Goal: Task Accomplishment & Management: Manage account settings

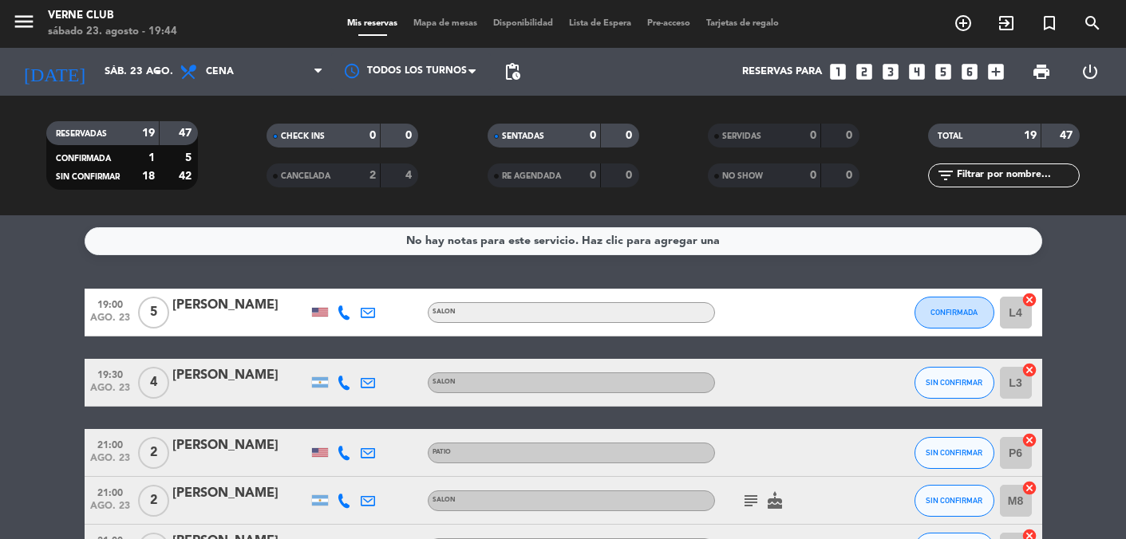
click at [380, 176] on div at bounding box center [380, 176] width 1 height 24
click at [450, 20] on span "Mapa de mesas" at bounding box center [445, 23] width 80 height 9
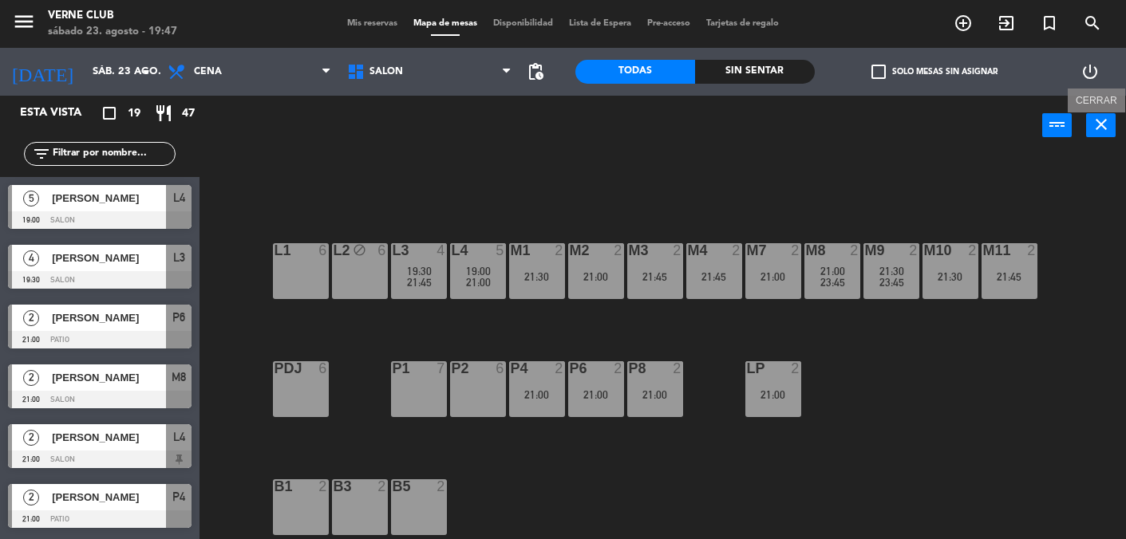
click at [1112, 123] on button "close" at bounding box center [1101, 125] width 30 height 24
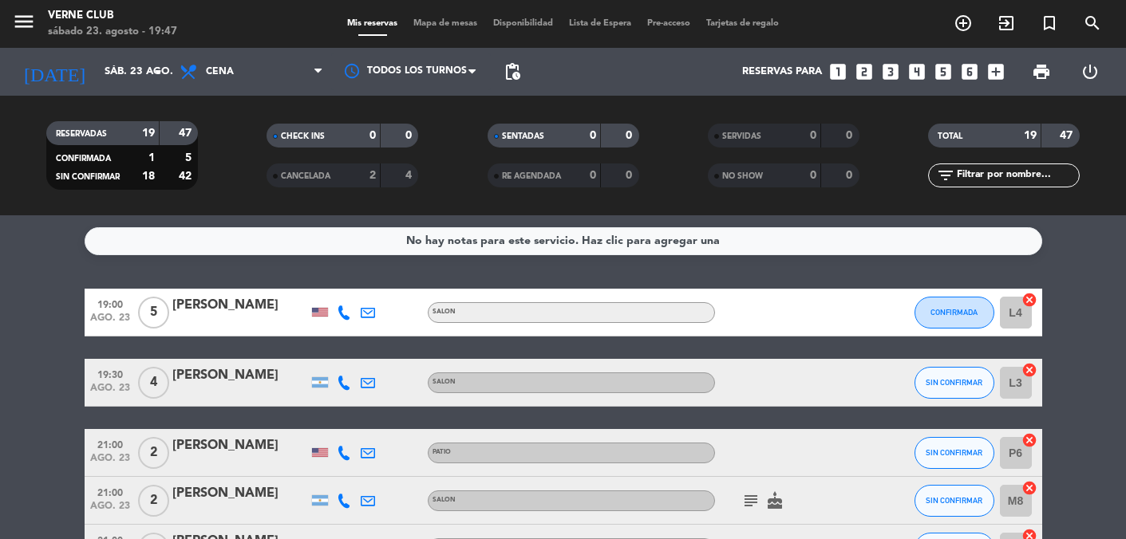
click at [340, 181] on div "CANCELADA" at bounding box center [306, 176] width 73 height 18
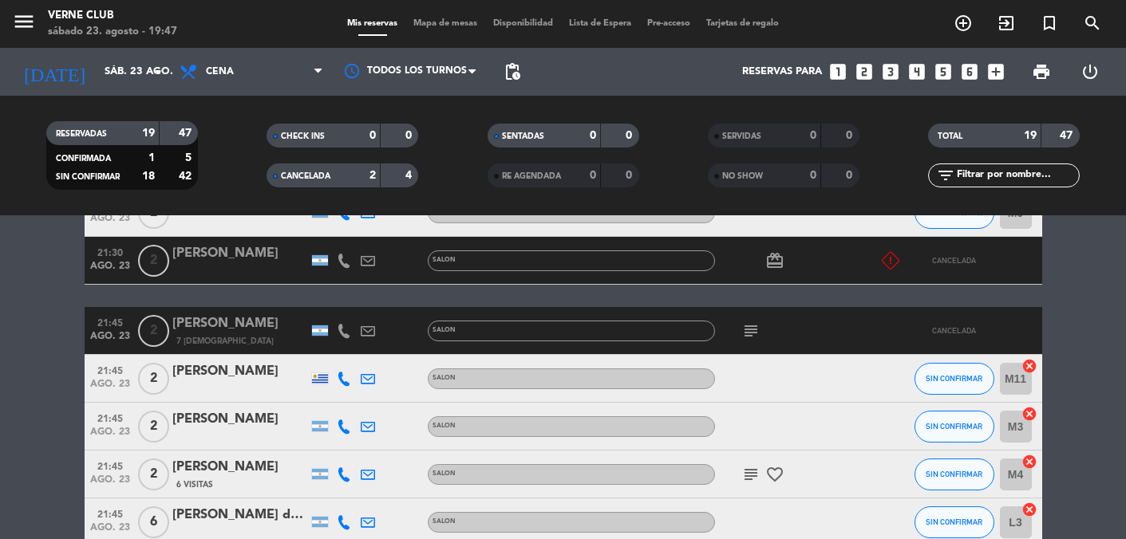
scroll to position [649, 0]
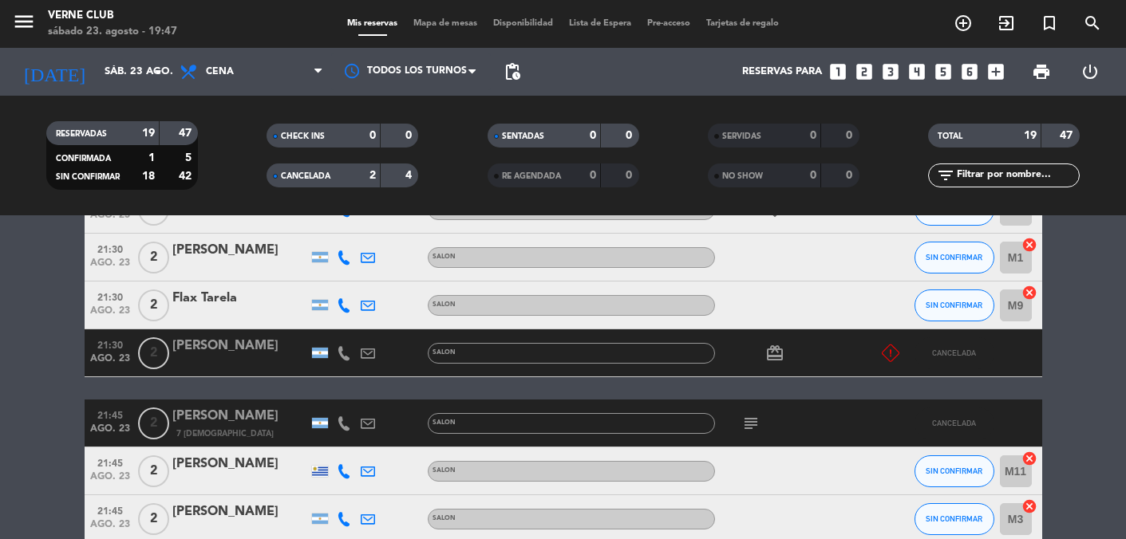
click at [346, 360] on div at bounding box center [344, 352] width 24 height 47
click at [234, 346] on div "[PERSON_NAME]" at bounding box center [240, 346] width 136 height 21
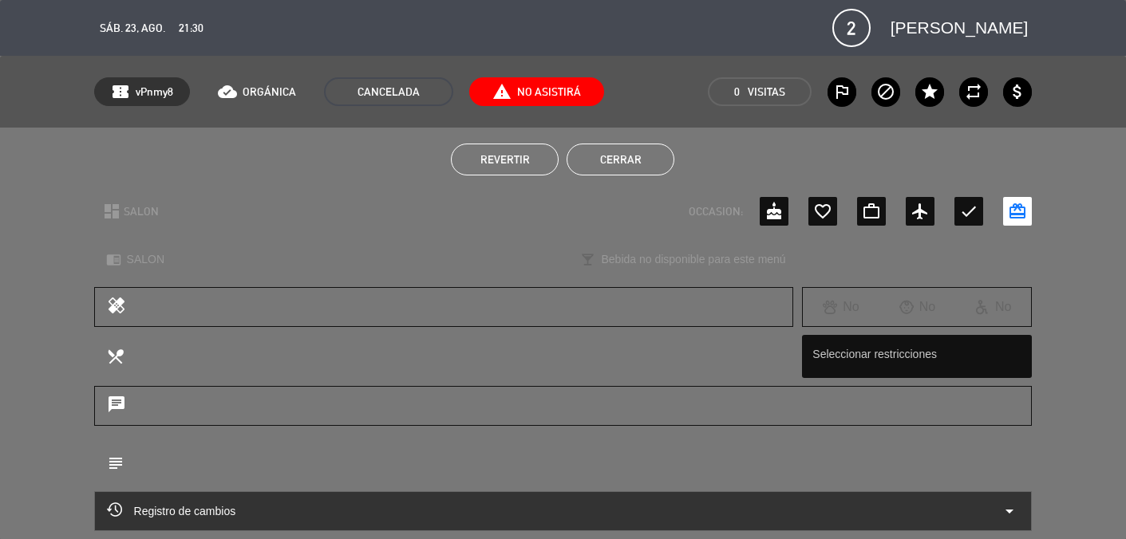
scroll to position [144, 0]
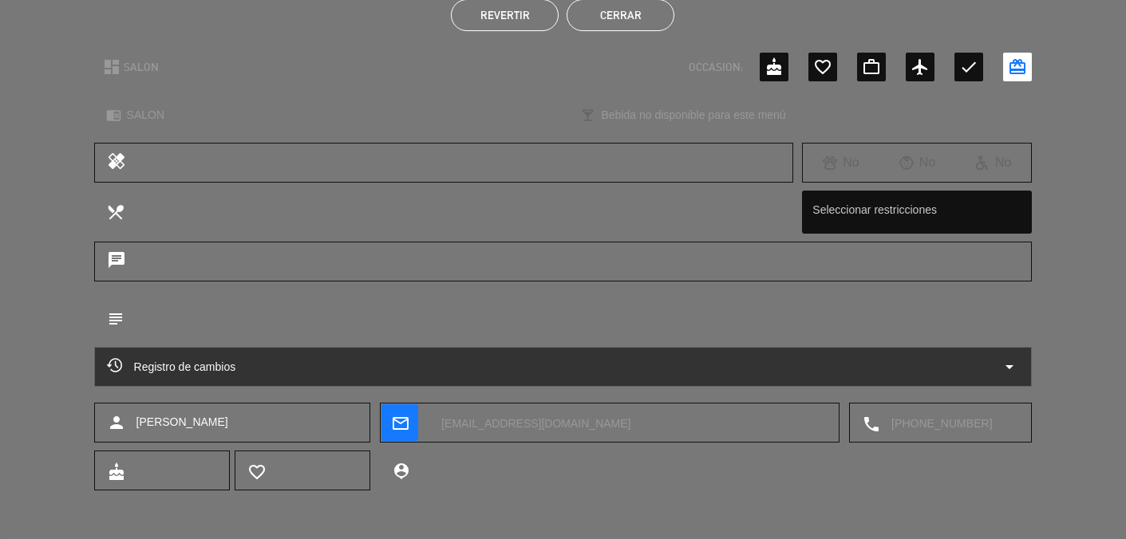
click at [1005, 366] on icon "arrow_drop_down" at bounding box center [1009, 366] width 19 height 19
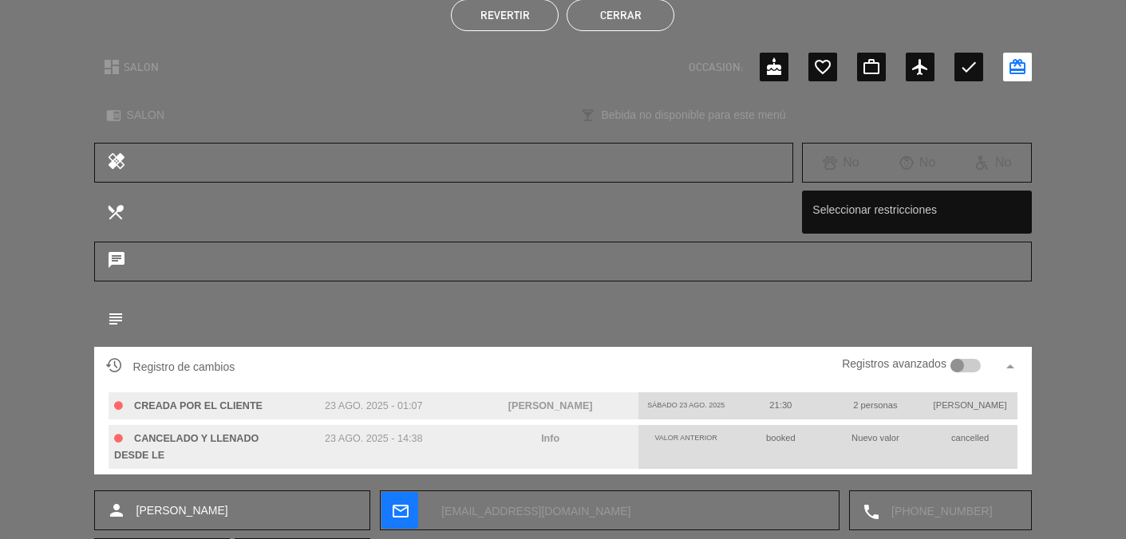
click at [968, 364] on div at bounding box center [965, 366] width 31 height 14
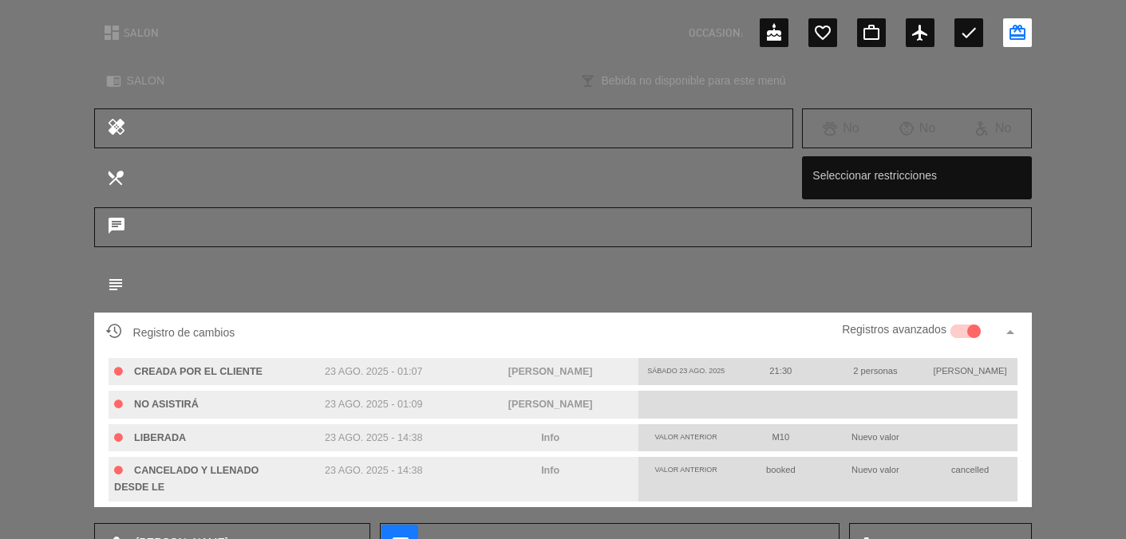
scroll to position [0, 0]
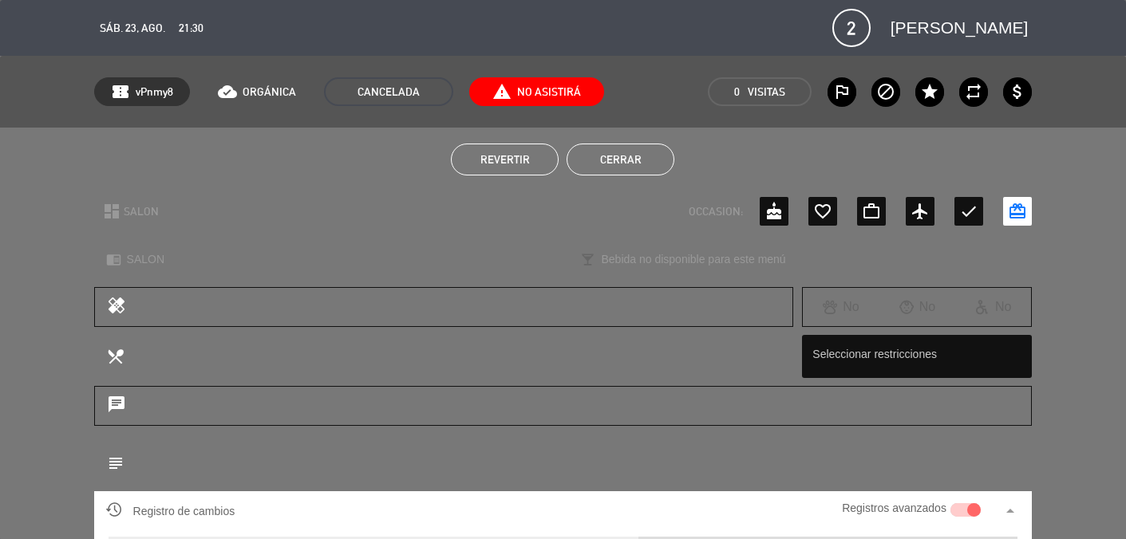
click at [638, 171] on button "Cerrar" at bounding box center [620, 160] width 108 height 32
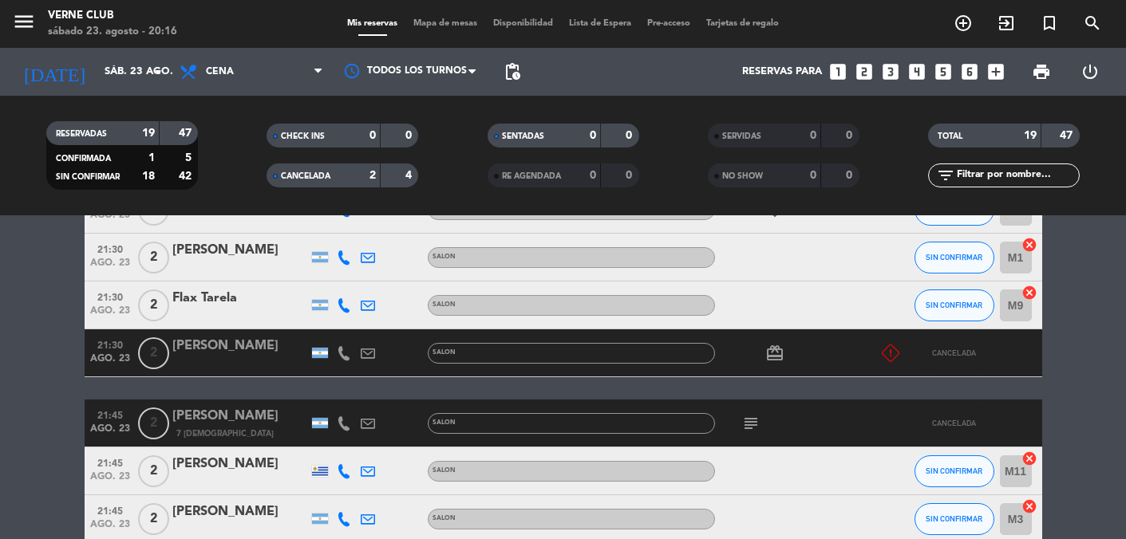
click at [437, 19] on span "Mapa de mesas" at bounding box center [445, 23] width 80 height 9
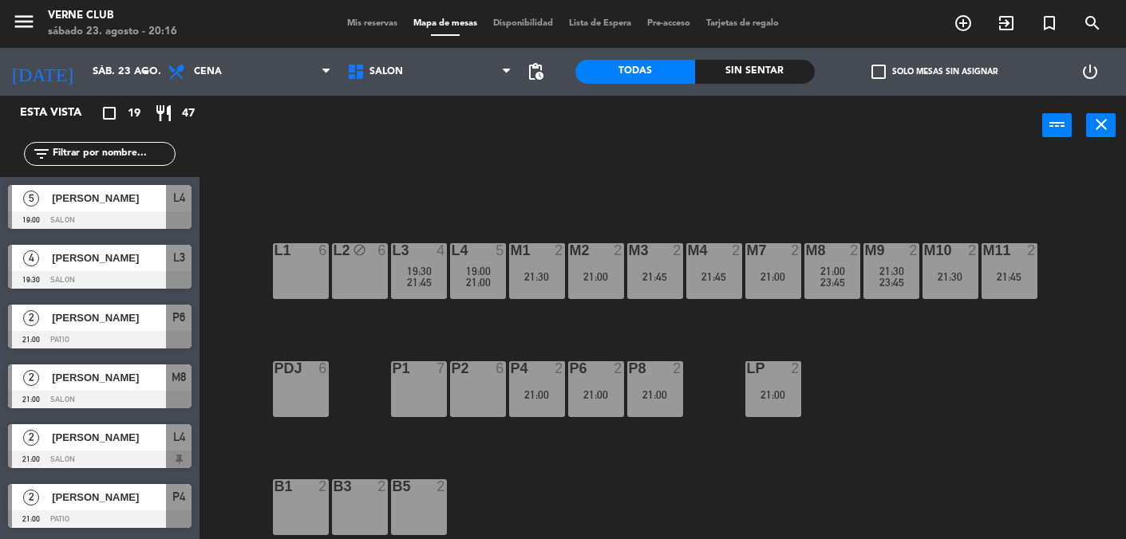
click at [299, 264] on div "L1 6" at bounding box center [301, 271] width 56 height 56
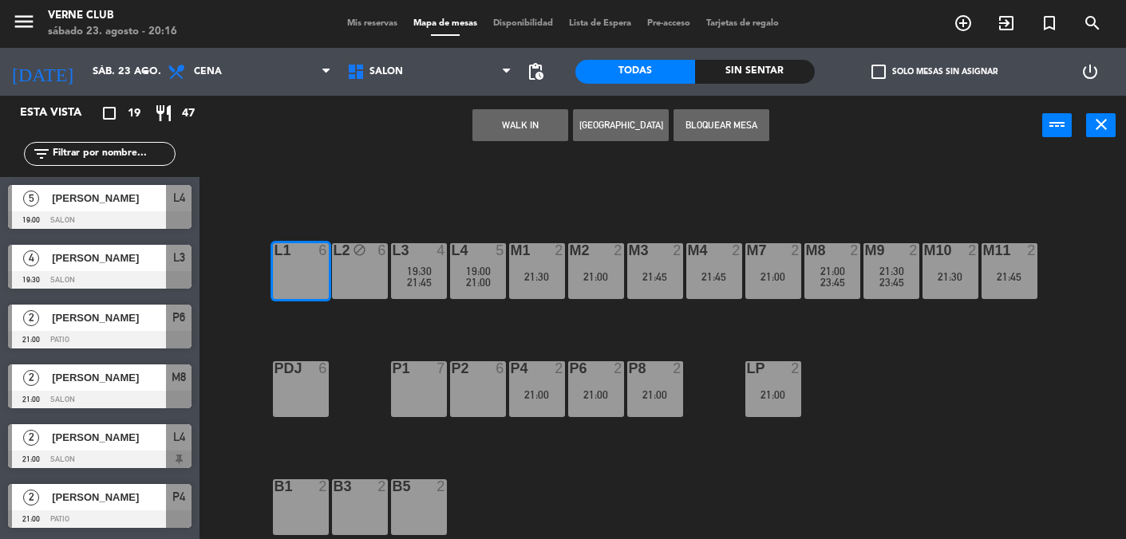
click at [741, 124] on button "Bloquear Mesa" at bounding box center [721, 125] width 96 height 32
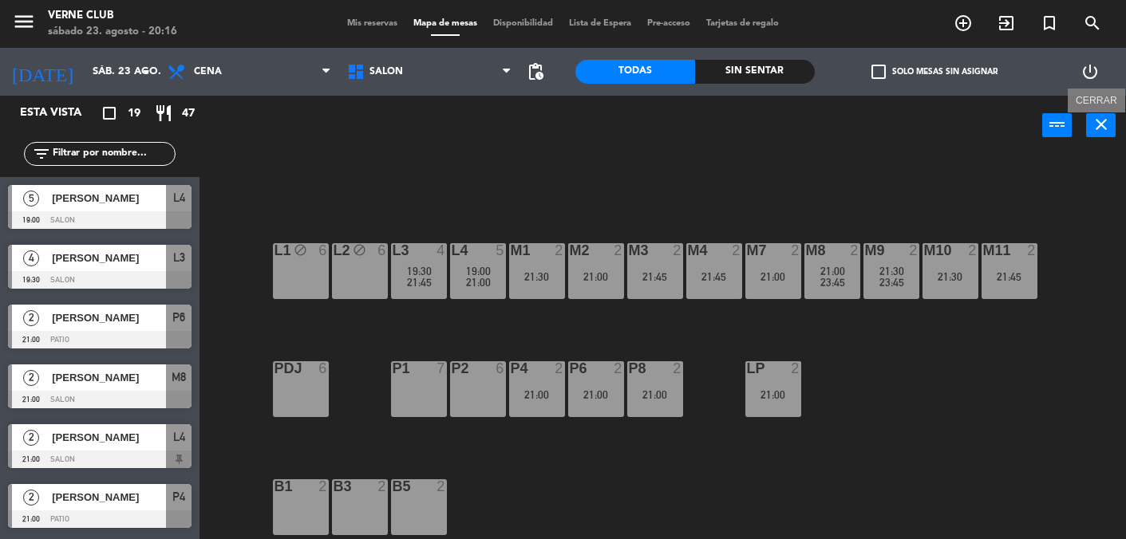
click at [1107, 125] on icon "close" at bounding box center [1100, 124] width 19 height 19
